Goal: Check status: Check status

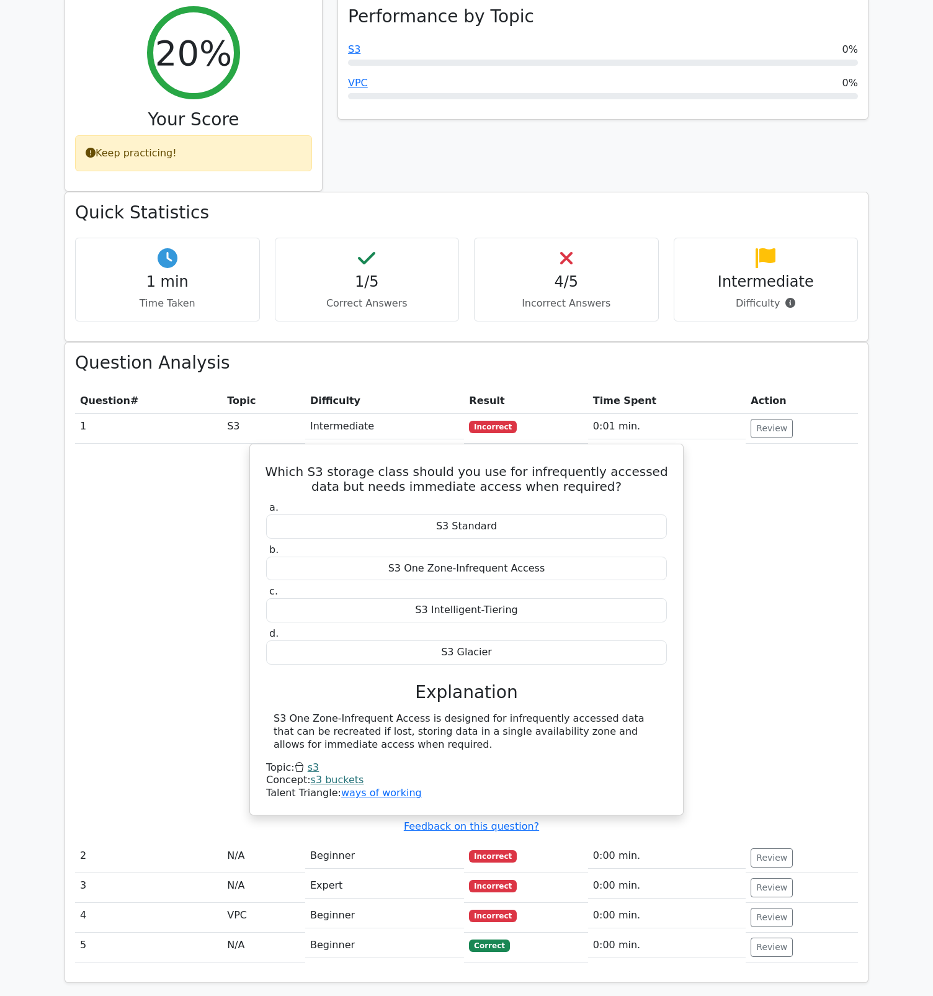
scroll to position [407, 0]
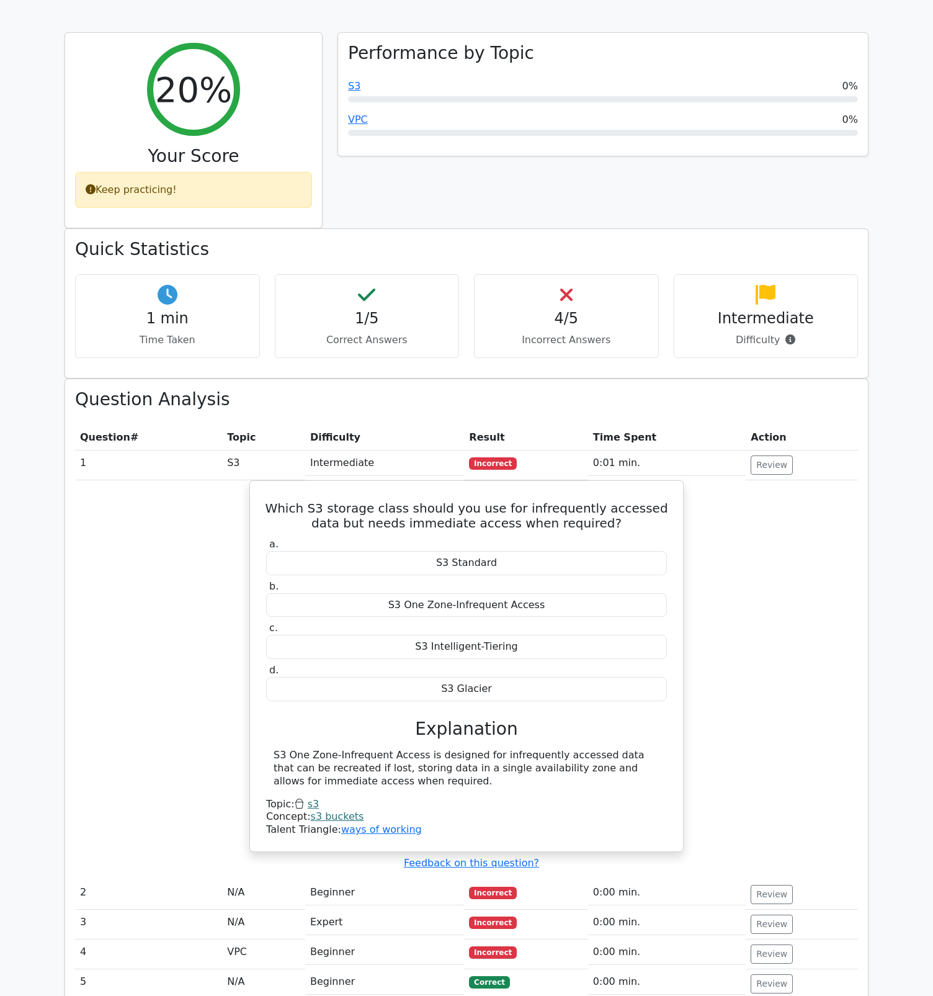
drag, startPoint x: 35, startPoint y: 133, endPoint x: 228, endPoint y: 417, distance: 343.1
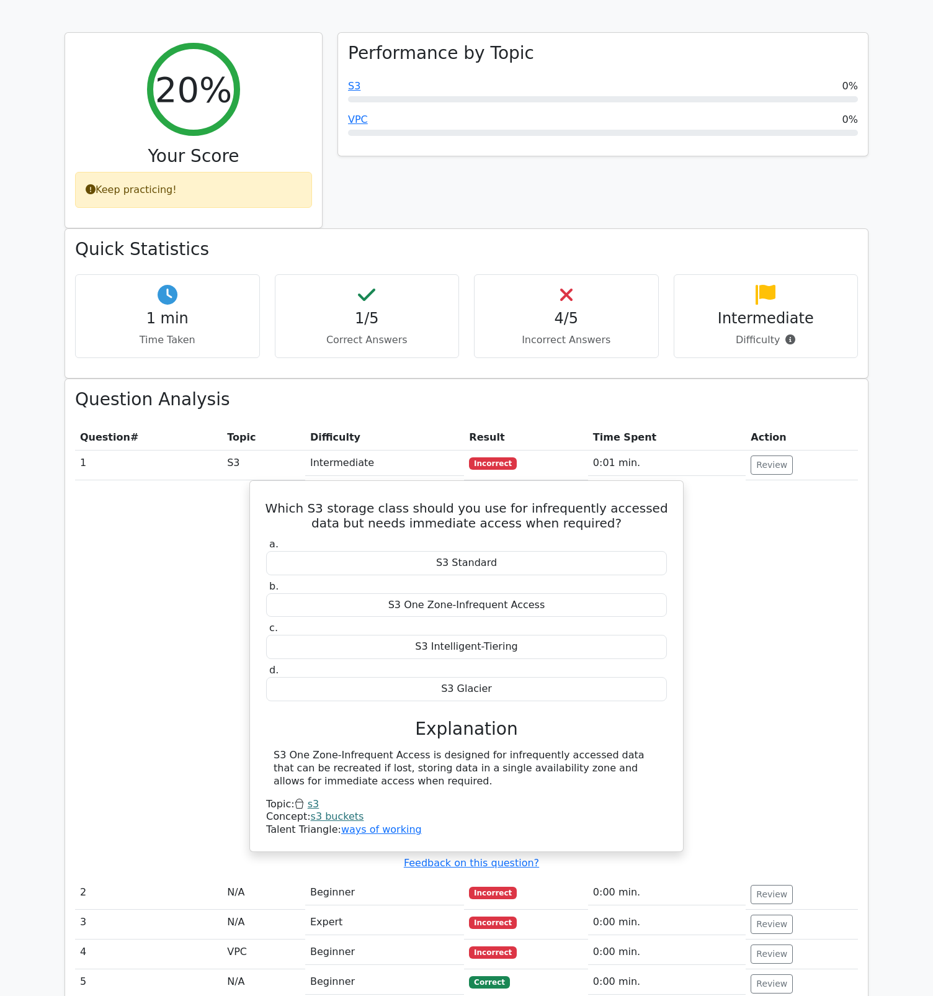
copy tbody "SELECT "ti_sitting"."id", "ti_sitting"."user_id", "ti_sitting"."category_id", "…"
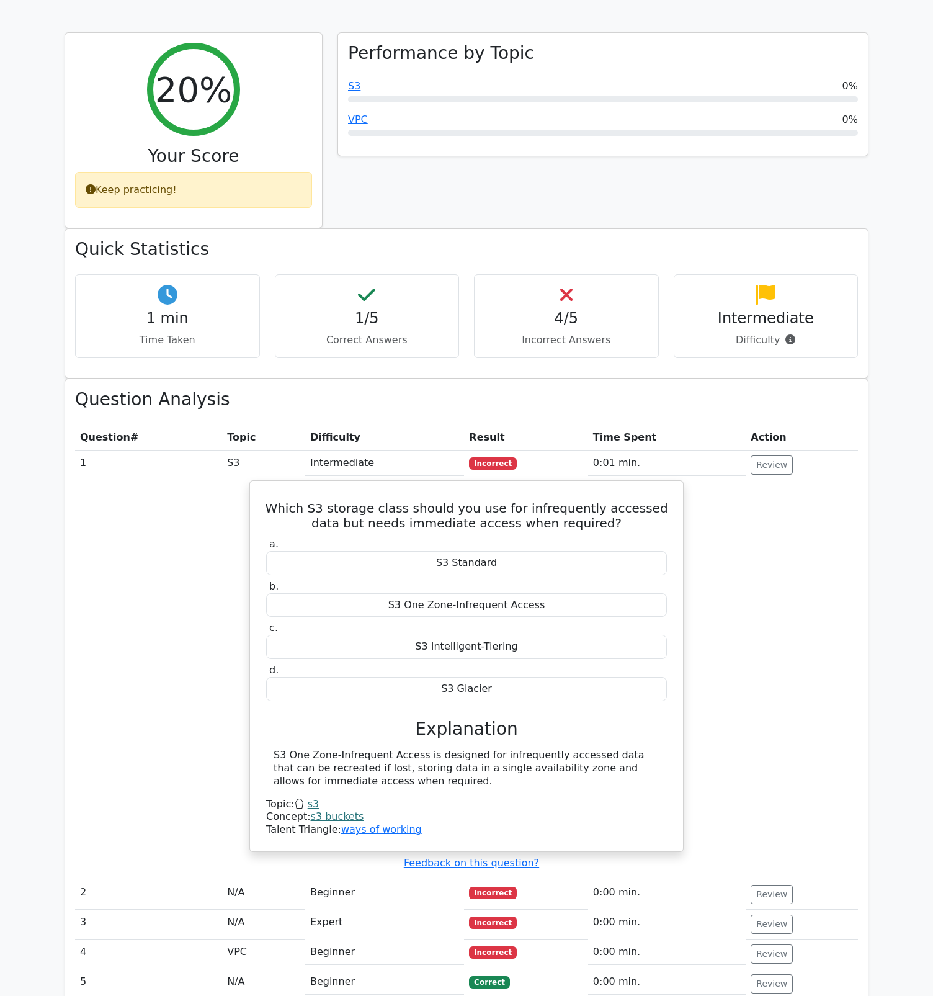
copy tbody "SELECT "ti_sitting"."id", "ti_sitting"."user_id", "ti_sitting"."category_id", "…"
